Goal: Task Accomplishment & Management: Complete application form

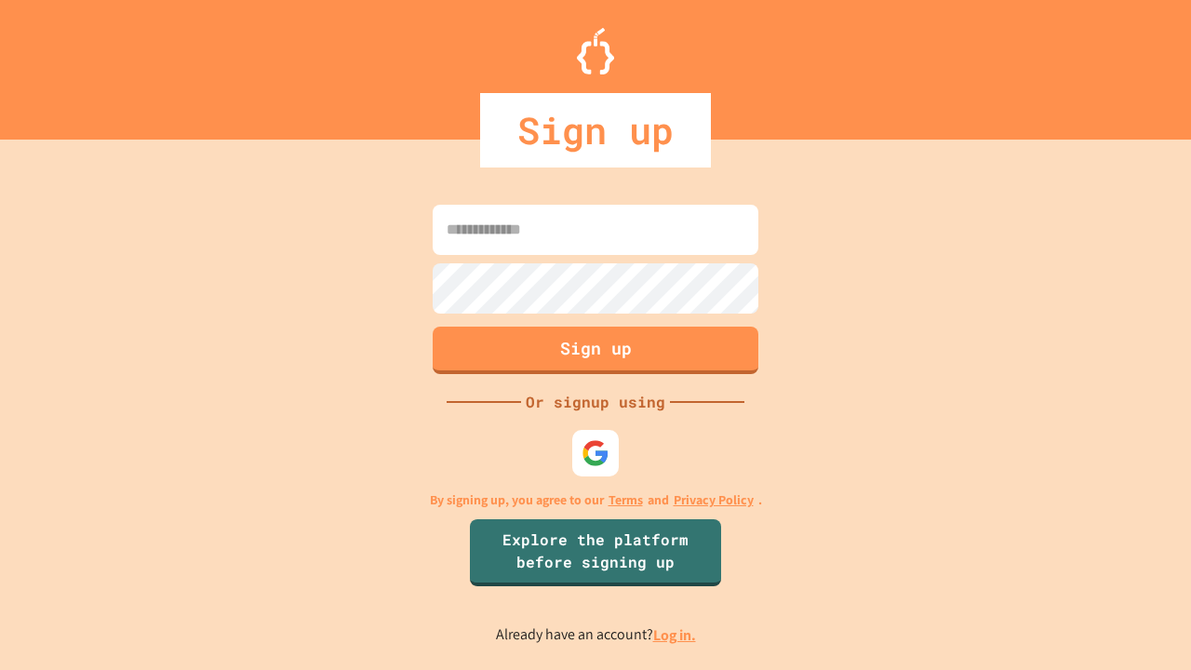
click at [676, 635] on link "Log in." at bounding box center [674, 635] width 43 height 20
